Goal: Information Seeking & Learning: Check status

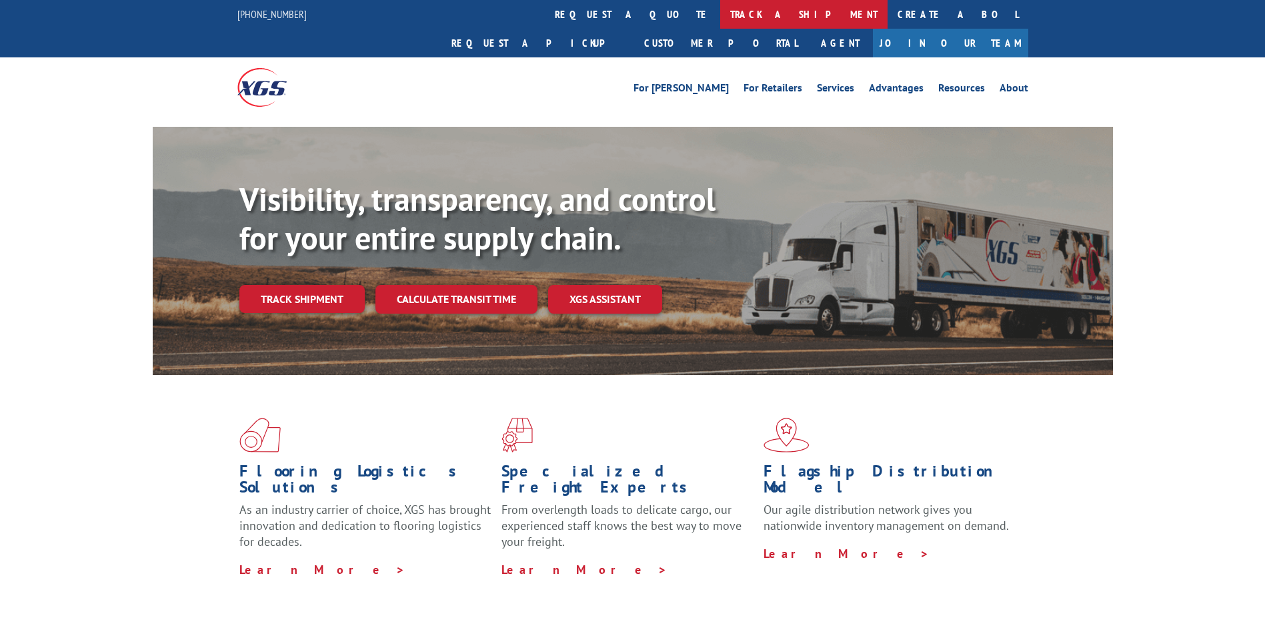
click at [720, 7] on link "track a shipment" at bounding box center [803, 14] width 167 height 29
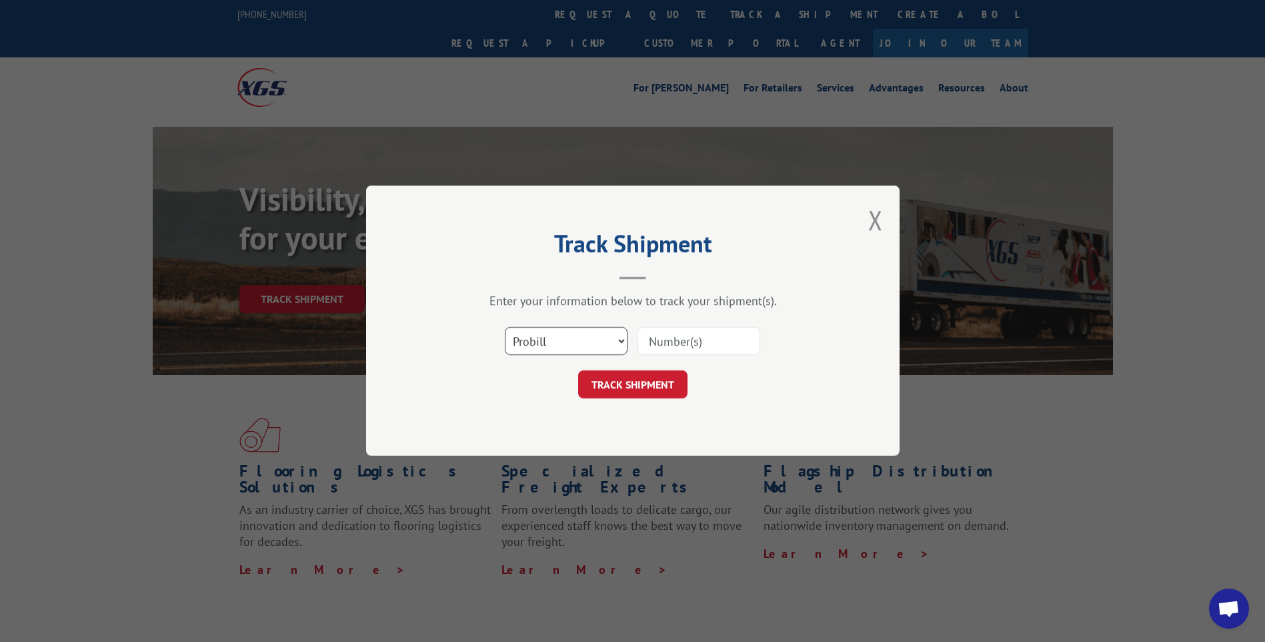
click at [592, 348] on select "Select category... Probill BOL PO" at bounding box center [566, 342] width 123 height 28
select select "bol"
click at [505, 328] on select "Select category... Probill BOL PO" at bounding box center [566, 342] width 123 height 28
click at [674, 345] on input at bounding box center [699, 342] width 123 height 28
type input "467075"
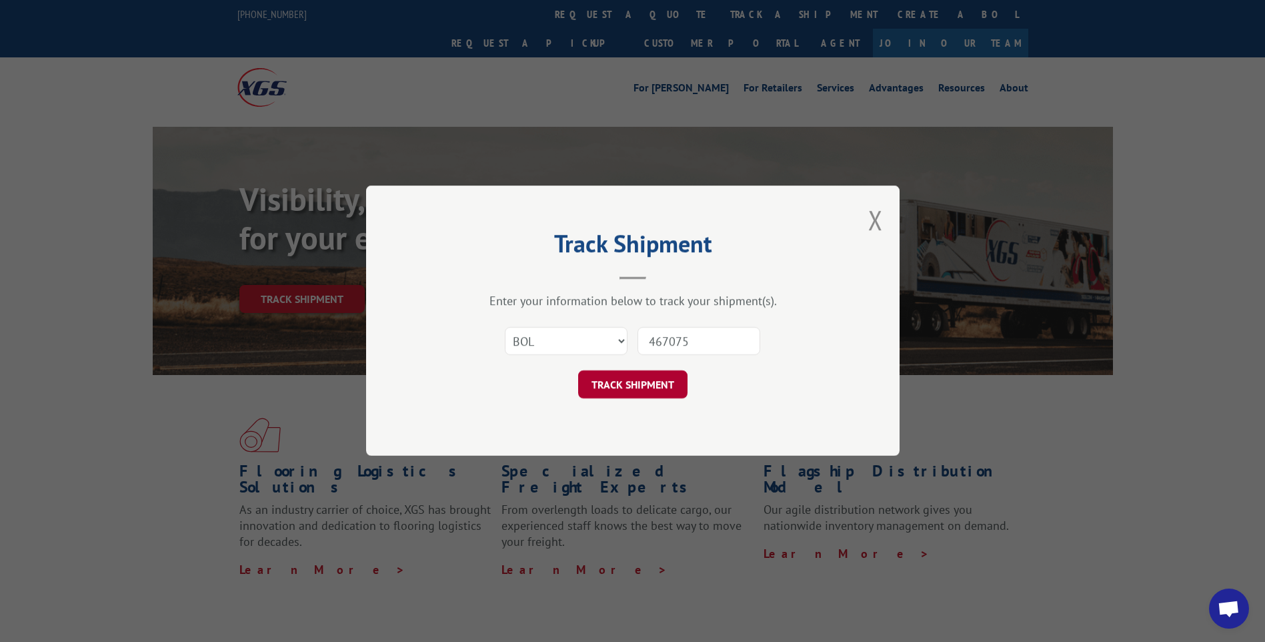
click at [630, 379] on button "TRACK SHIPMENT" at bounding box center [632, 385] width 109 height 28
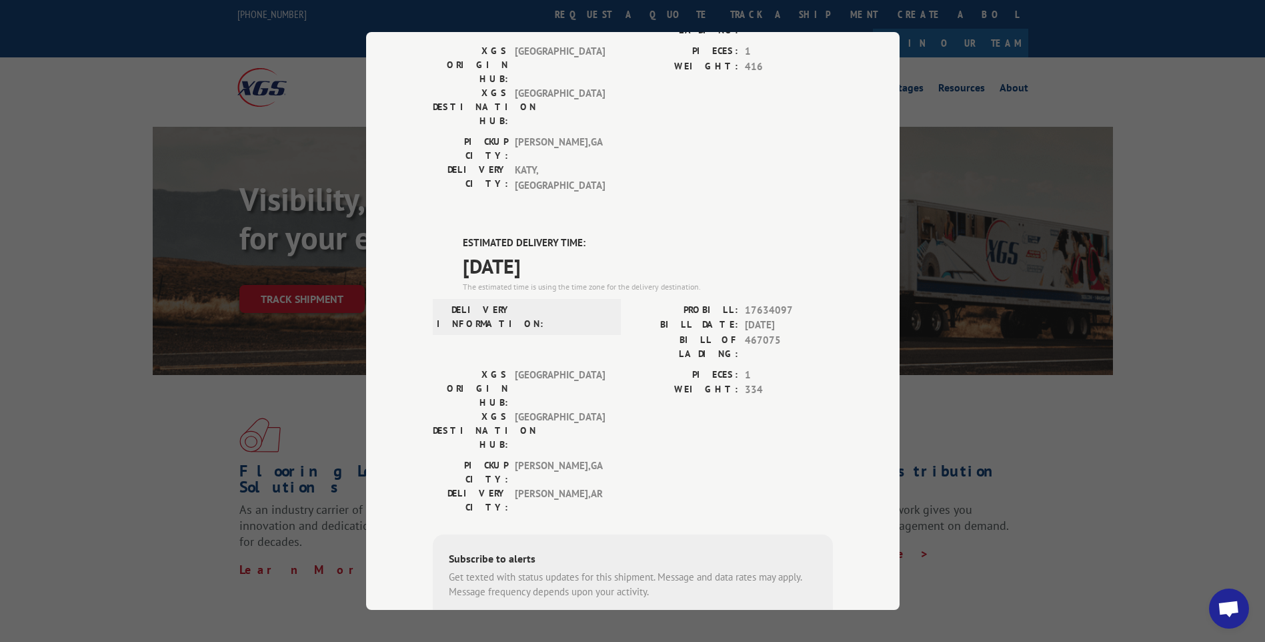
scroll to position [133, 0]
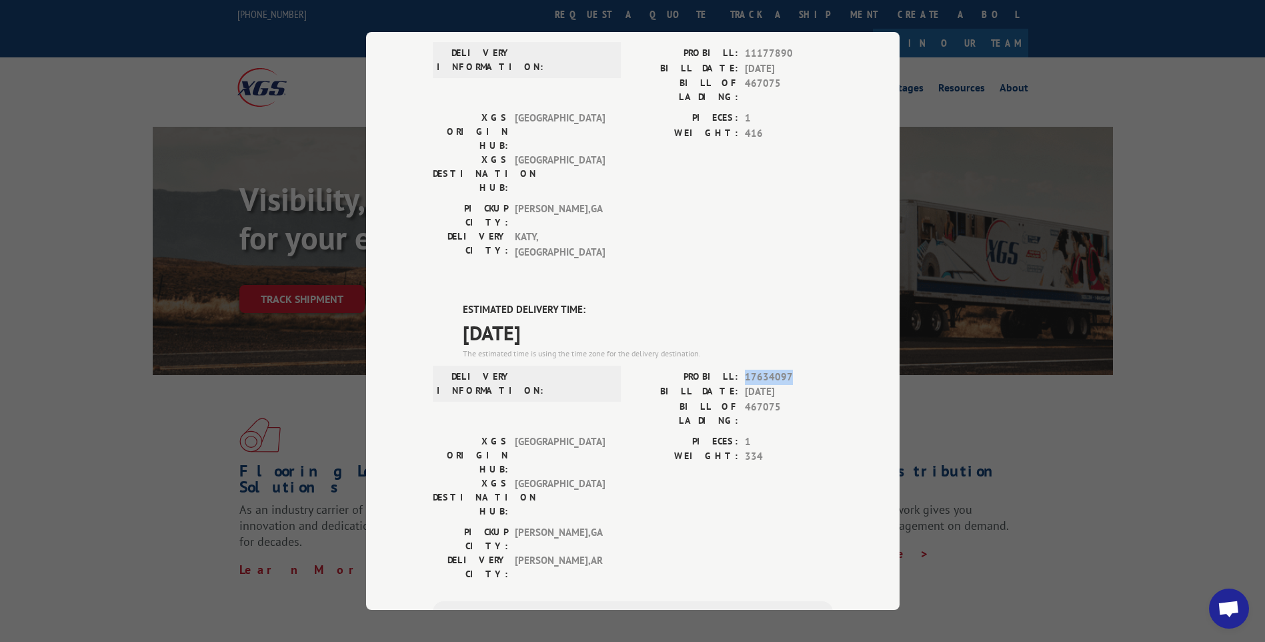
drag, startPoint x: 736, startPoint y: 297, endPoint x: 788, endPoint y: 295, distance: 52.1
click at [788, 370] on div "PROBILL: 17634097" at bounding box center [733, 377] width 200 height 15
copy div "17634097"
